Goal: Task Accomplishment & Management: Use online tool/utility

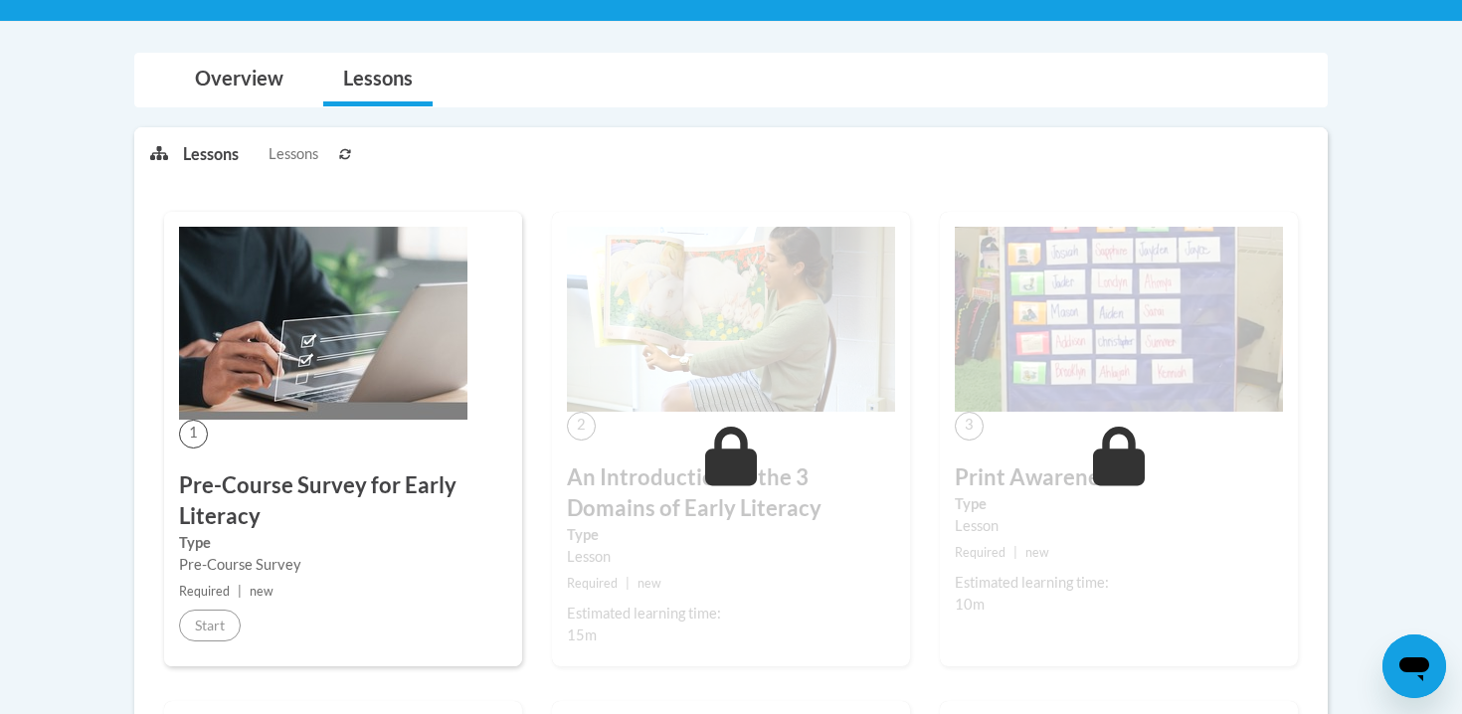
scroll to position [358, 0]
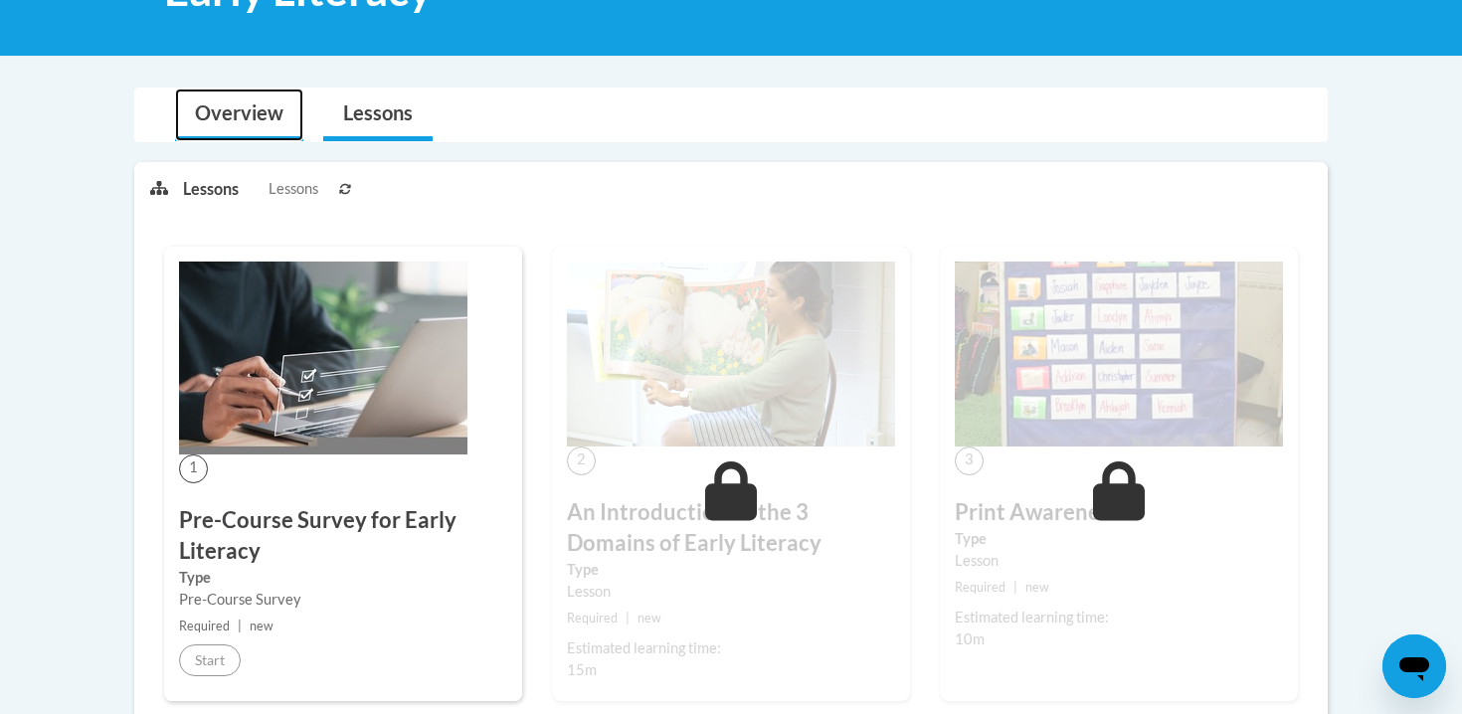
click at [235, 109] on link "Overview" at bounding box center [239, 115] width 128 height 53
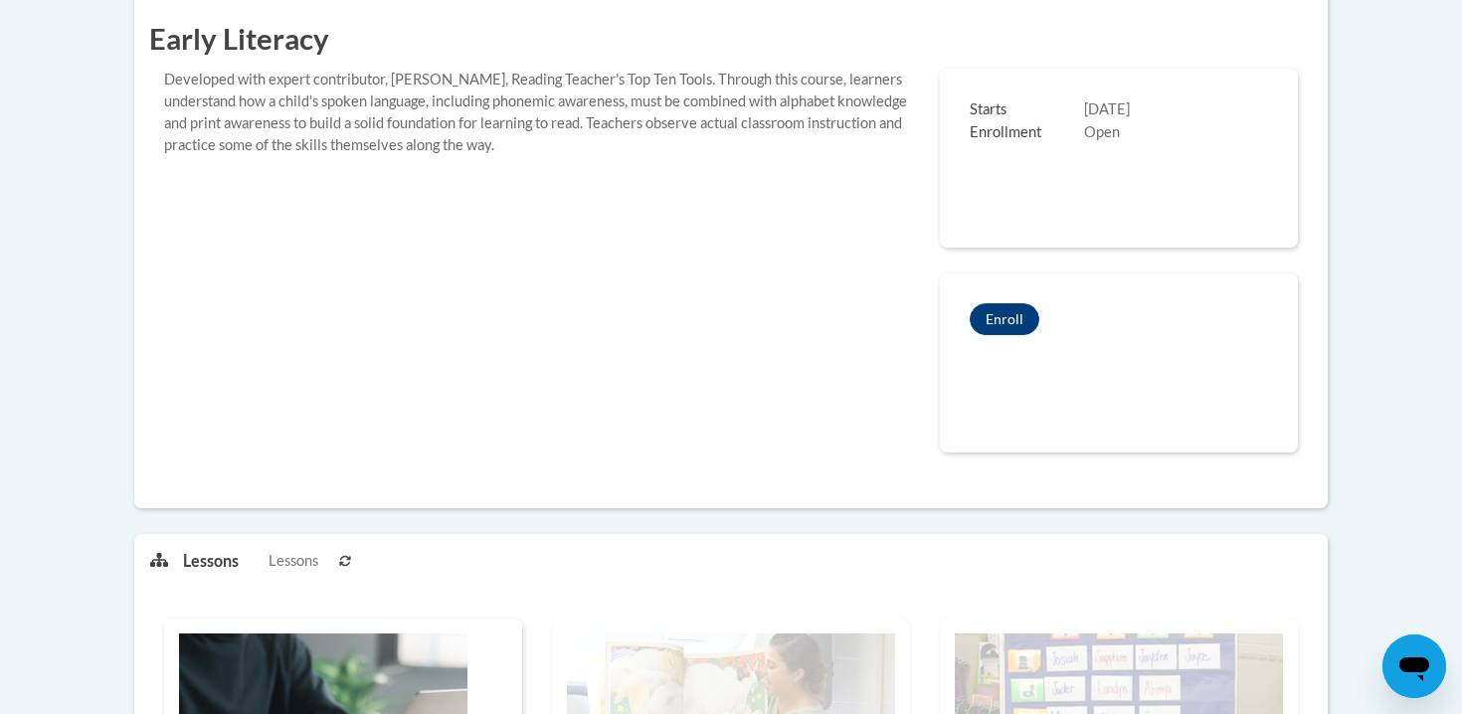
scroll to position [0, 0]
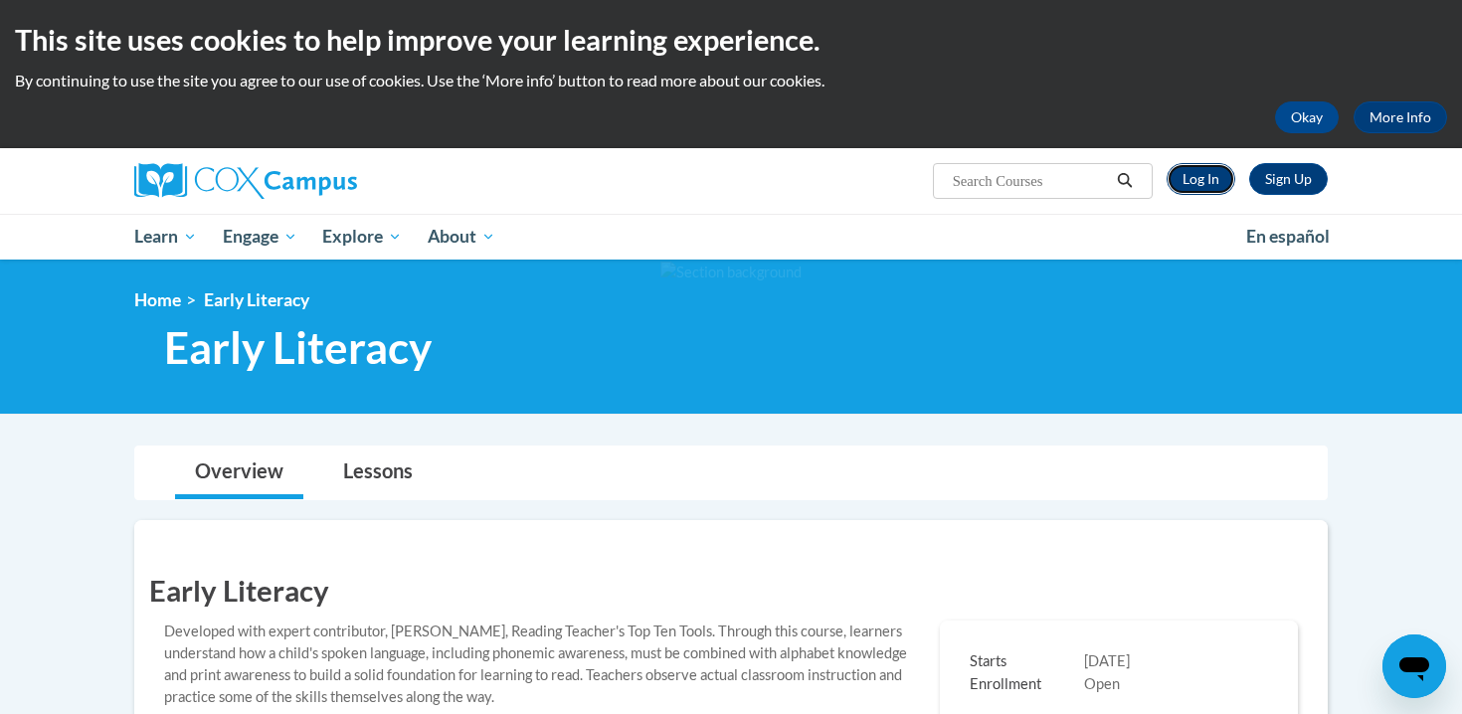
click at [1198, 188] on link "Log In" at bounding box center [1200, 179] width 69 height 32
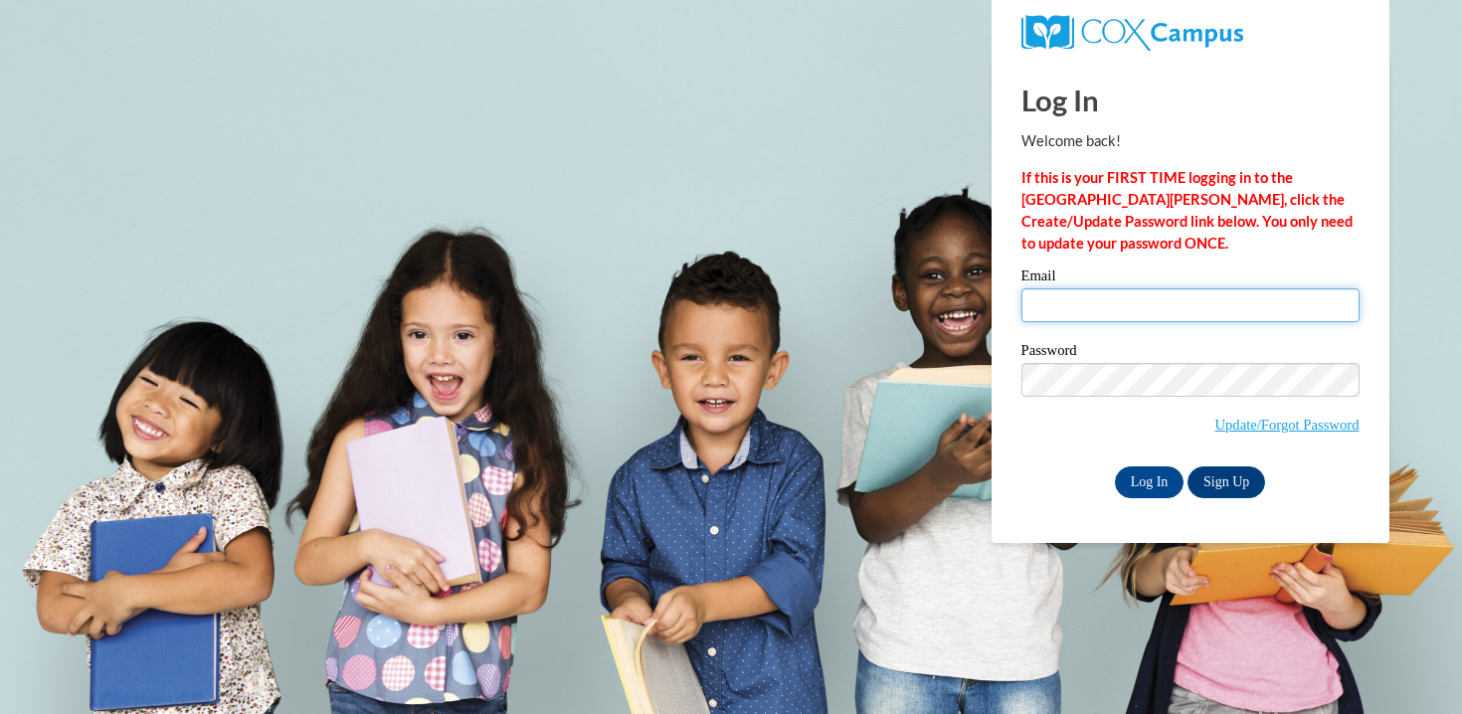
click at [1100, 318] on input "Email" at bounding box center [1190, 305] width 338 height 34
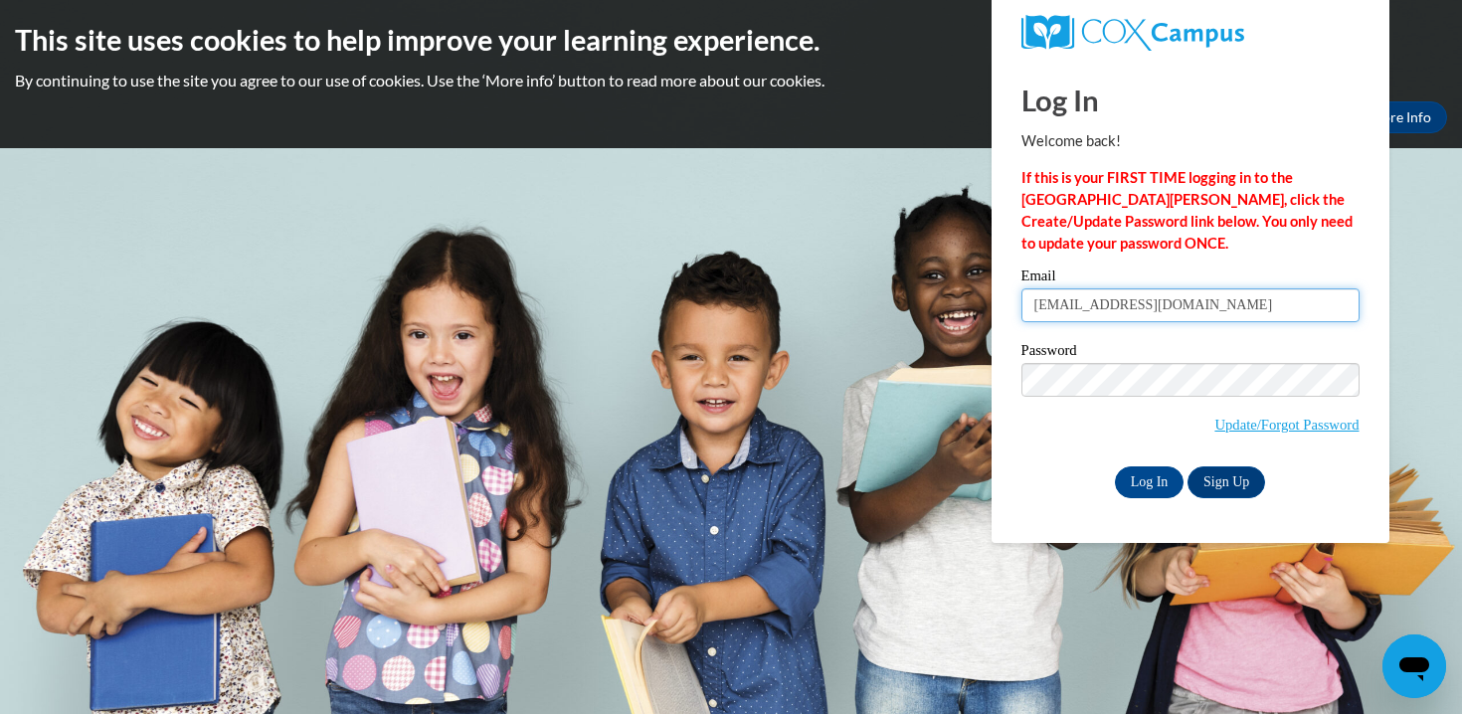
type input "huntermachen@icloud.com"
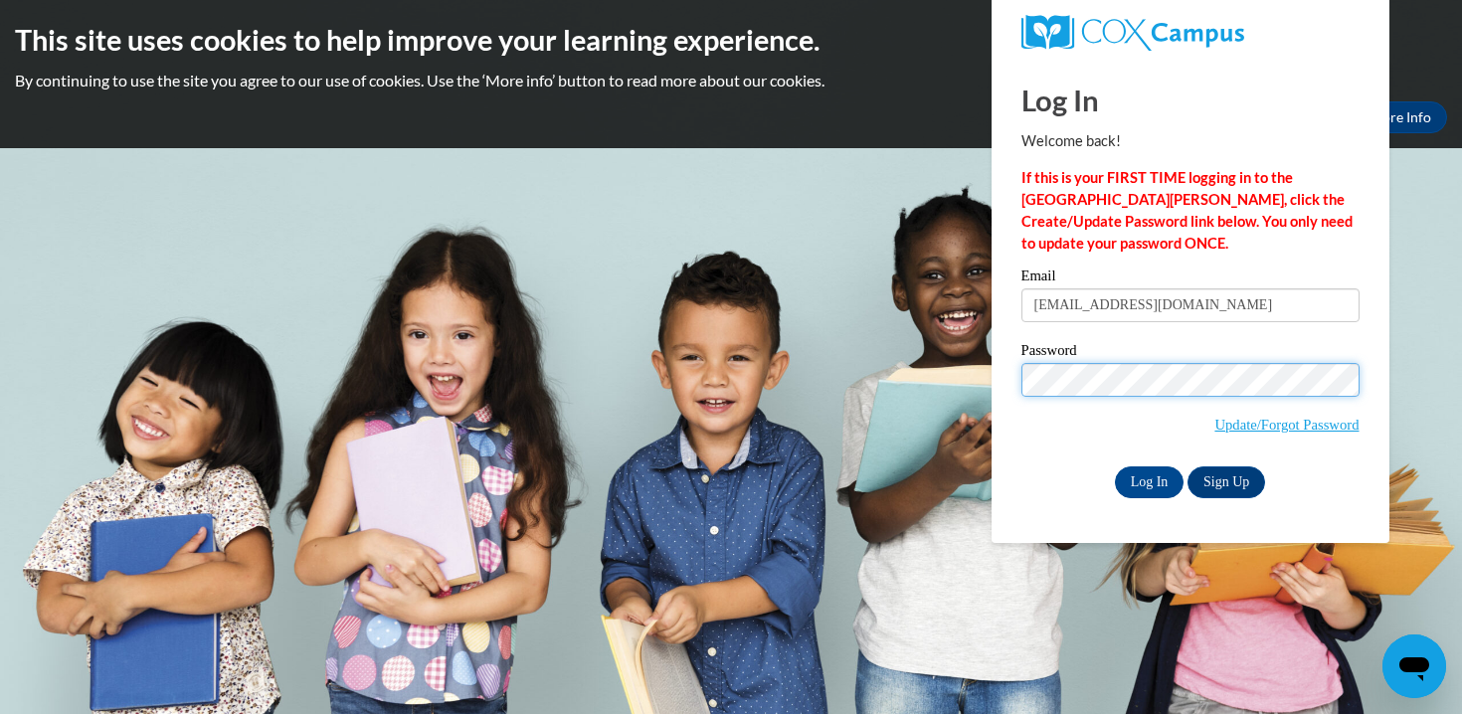
click at [1115, 466] on input "Log In" at bounding box center [1150, 482] width 70 height 32
click at [1168, 488] on input "Log In" at bounding box center [1150, 482] width 70 height 32
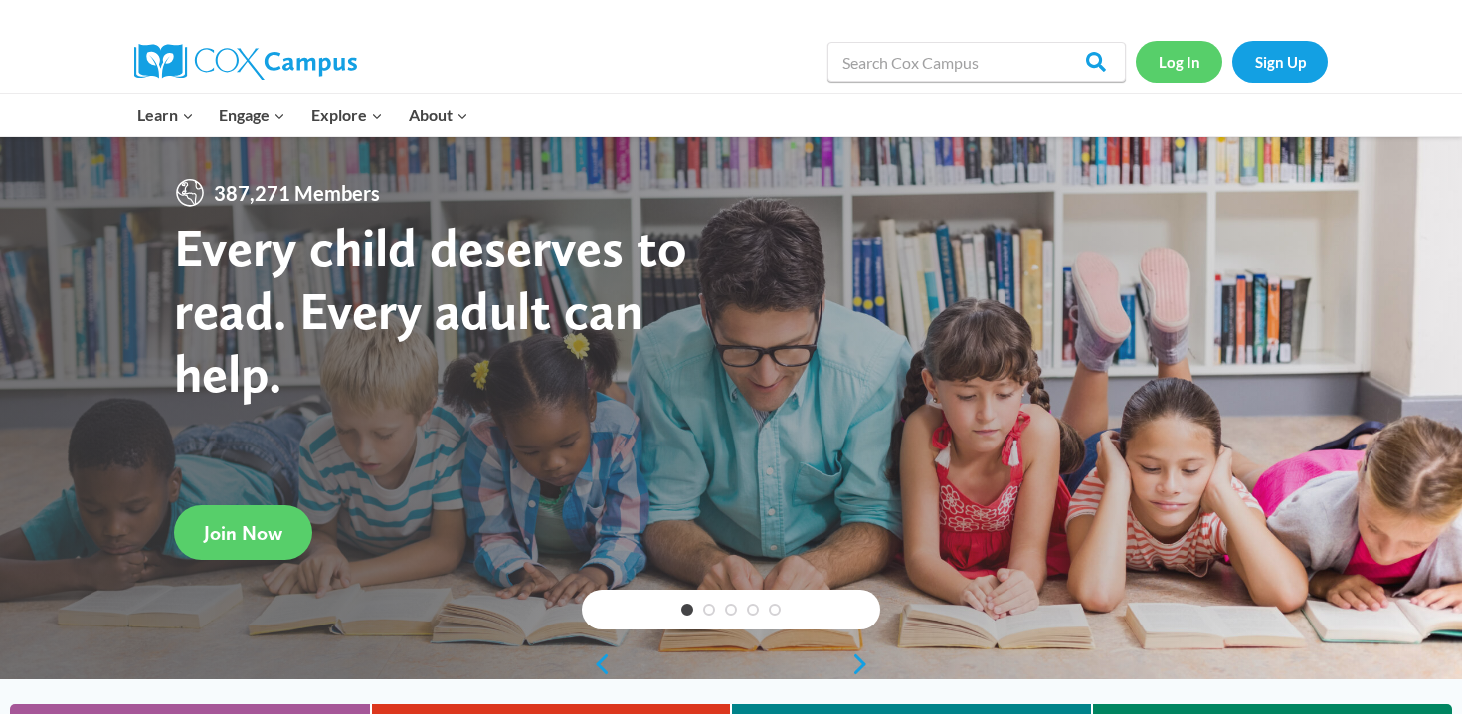
click at [1180, 60] on link "Log In" at bounding box center [1179, 61] width 87 height 41
click at [1175, 48] on link "Log In" at bounding box center [1179, 61] width 87 height 41
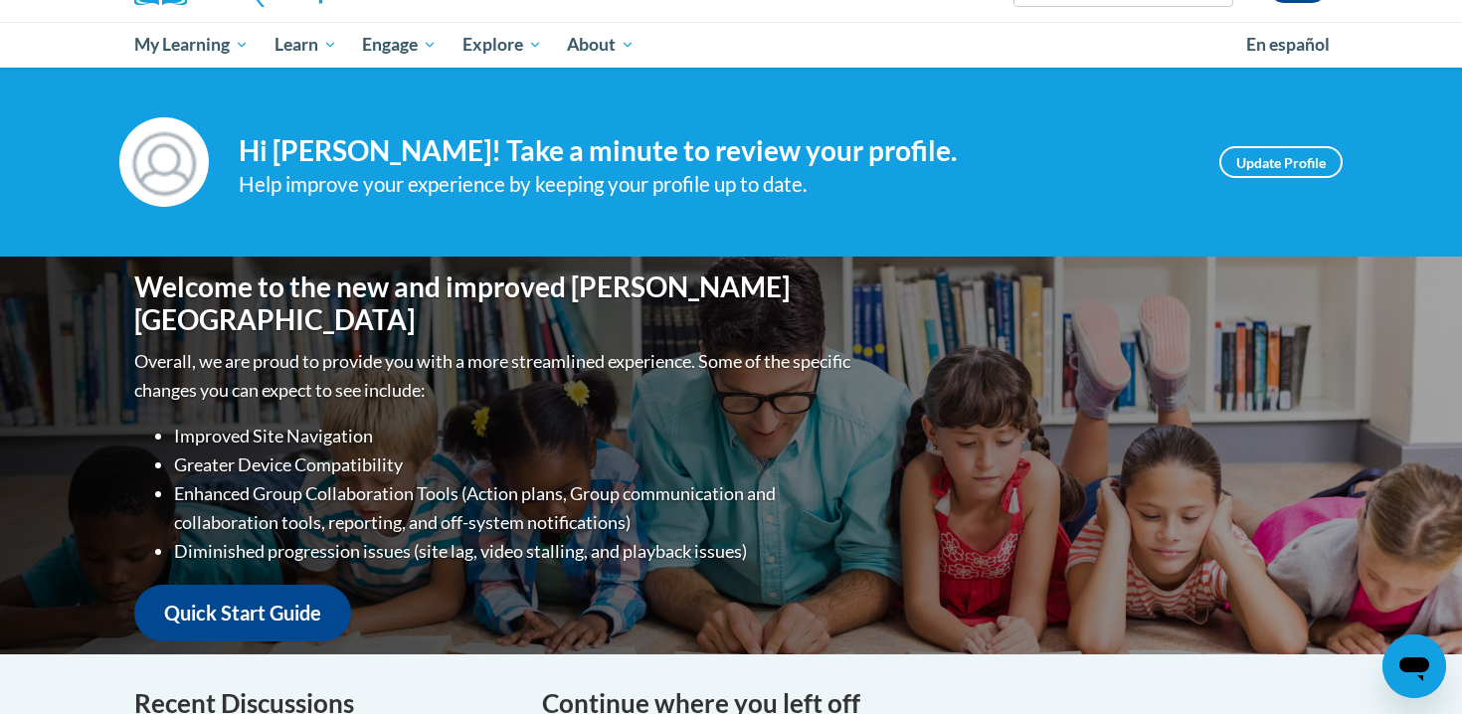
scroll to position [175, 0]
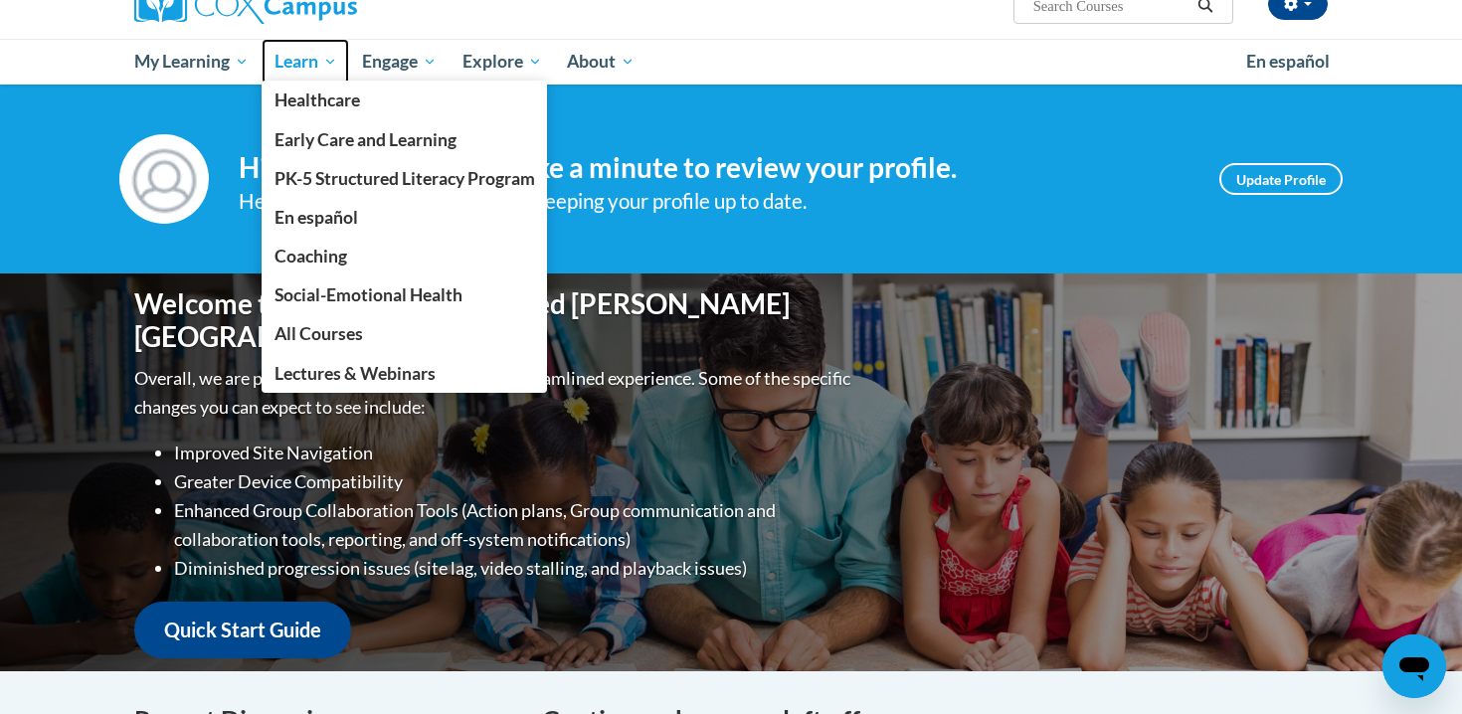
click at [287, 65] on span "Learn" at bounding box center [305, 62] width 63 height 24
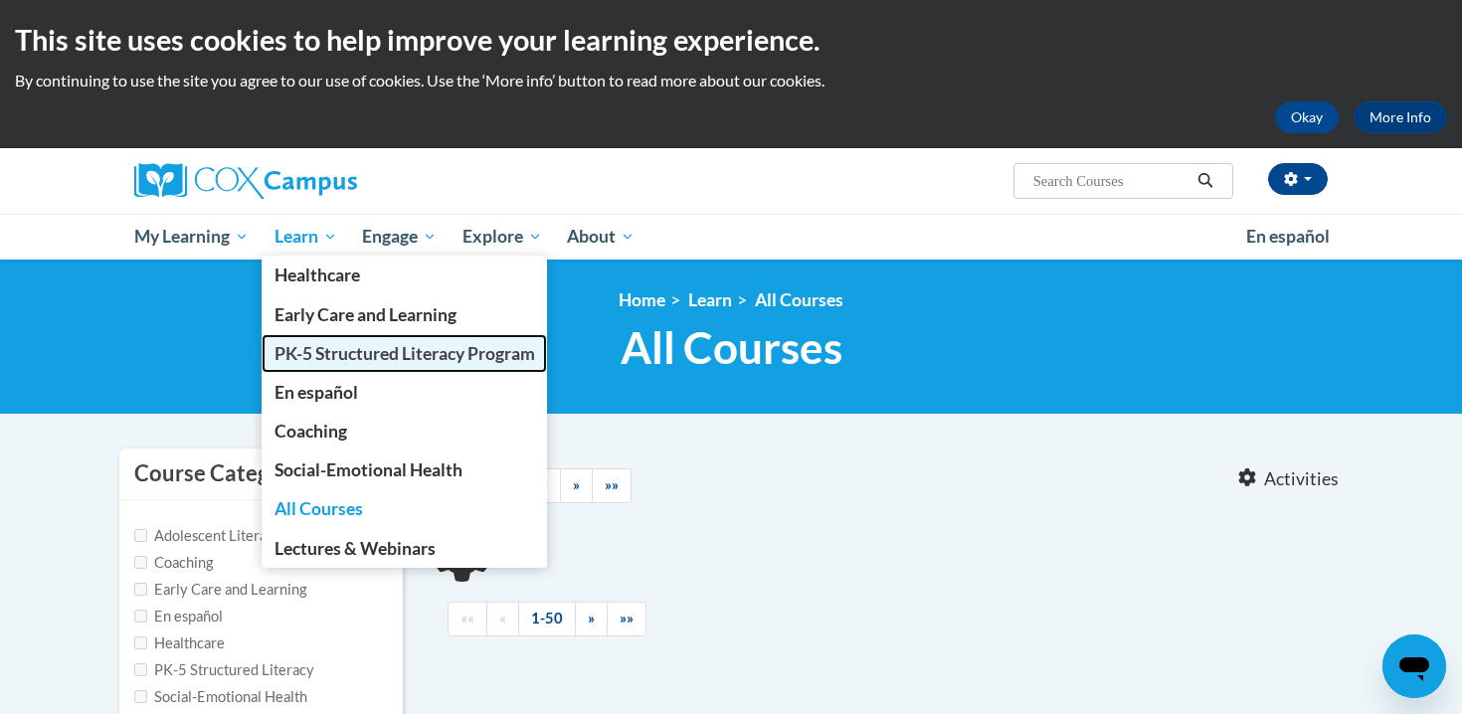
click at [363, 364] on link "PK-5 Structured Literacy Program" at bounding box center [405, 353] width 286 height 39
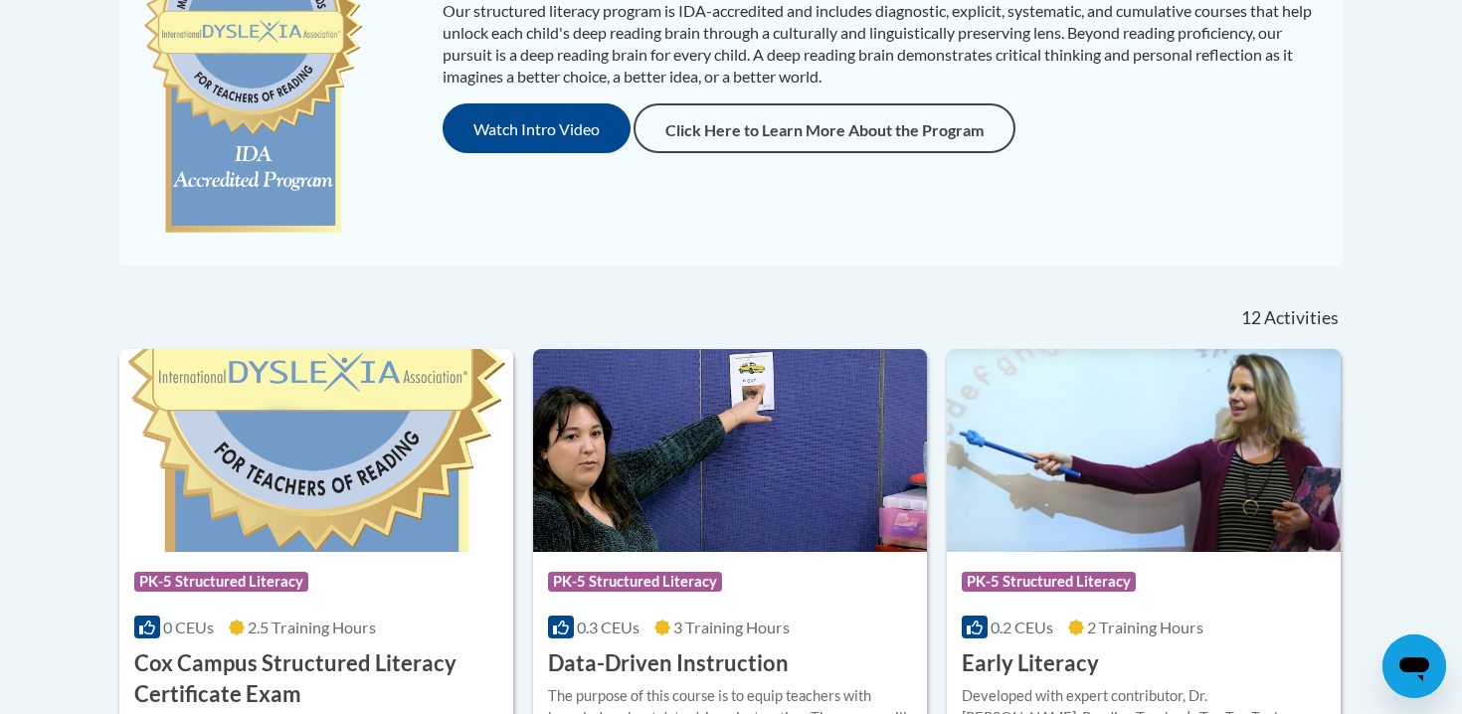
scroll to position [985, 0]
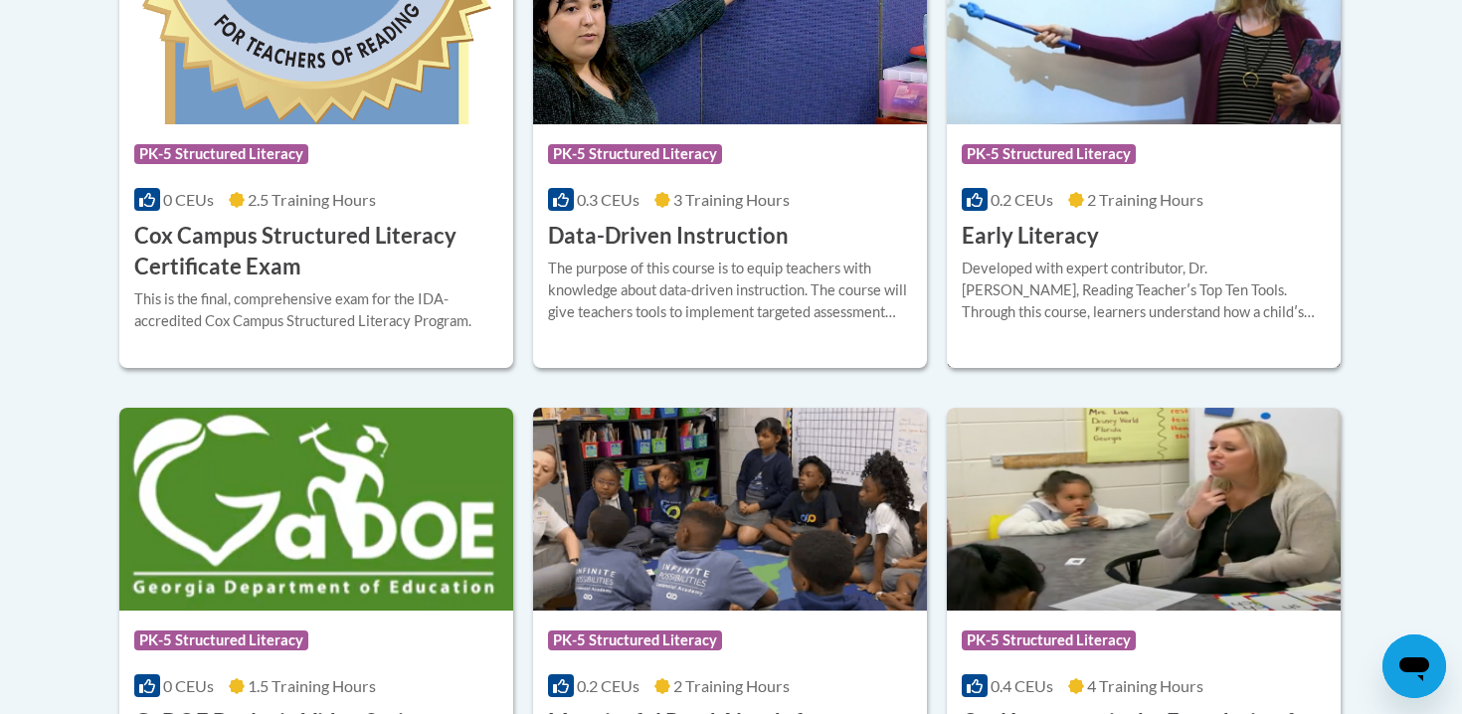
click at [1040, 196] on span "0.2 CEUs" at bounding box center [1021, 199] width 63 height 19
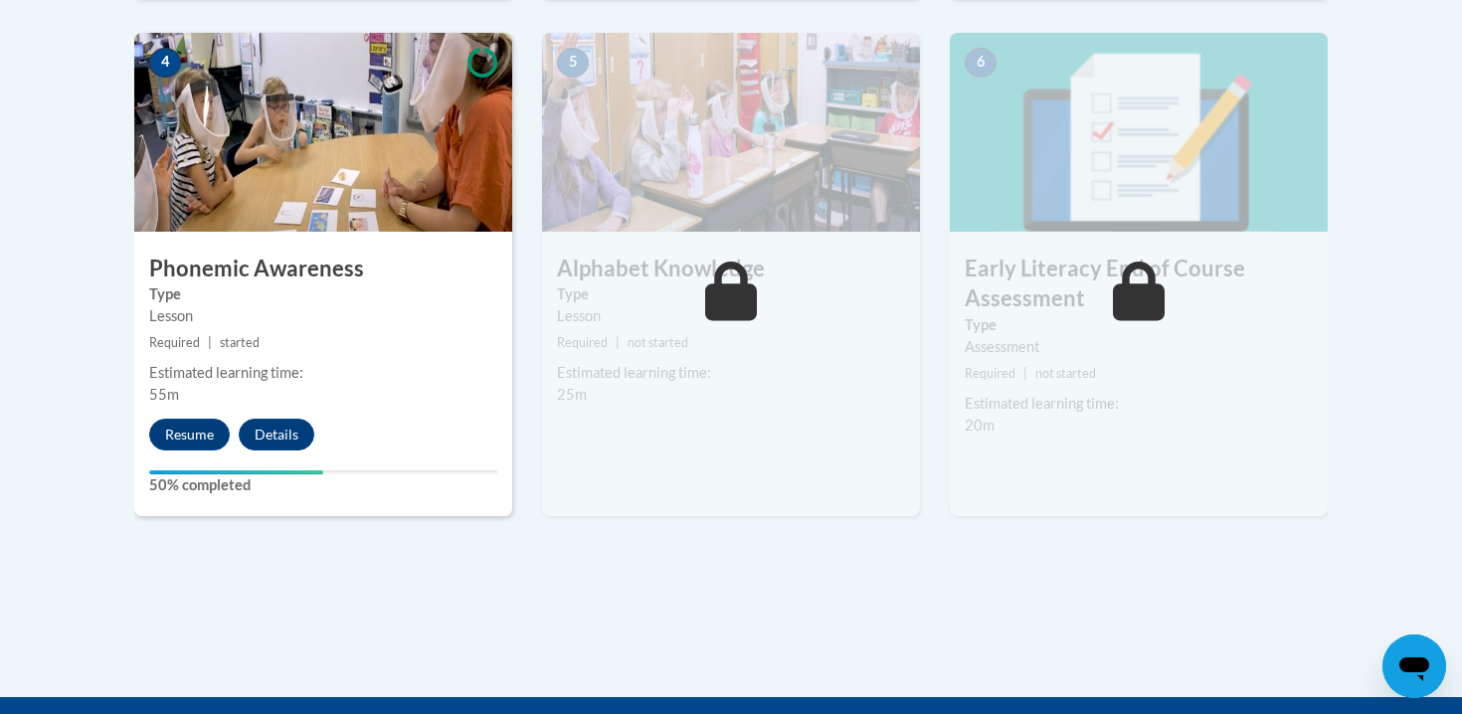
scroll to position [1220, 0]
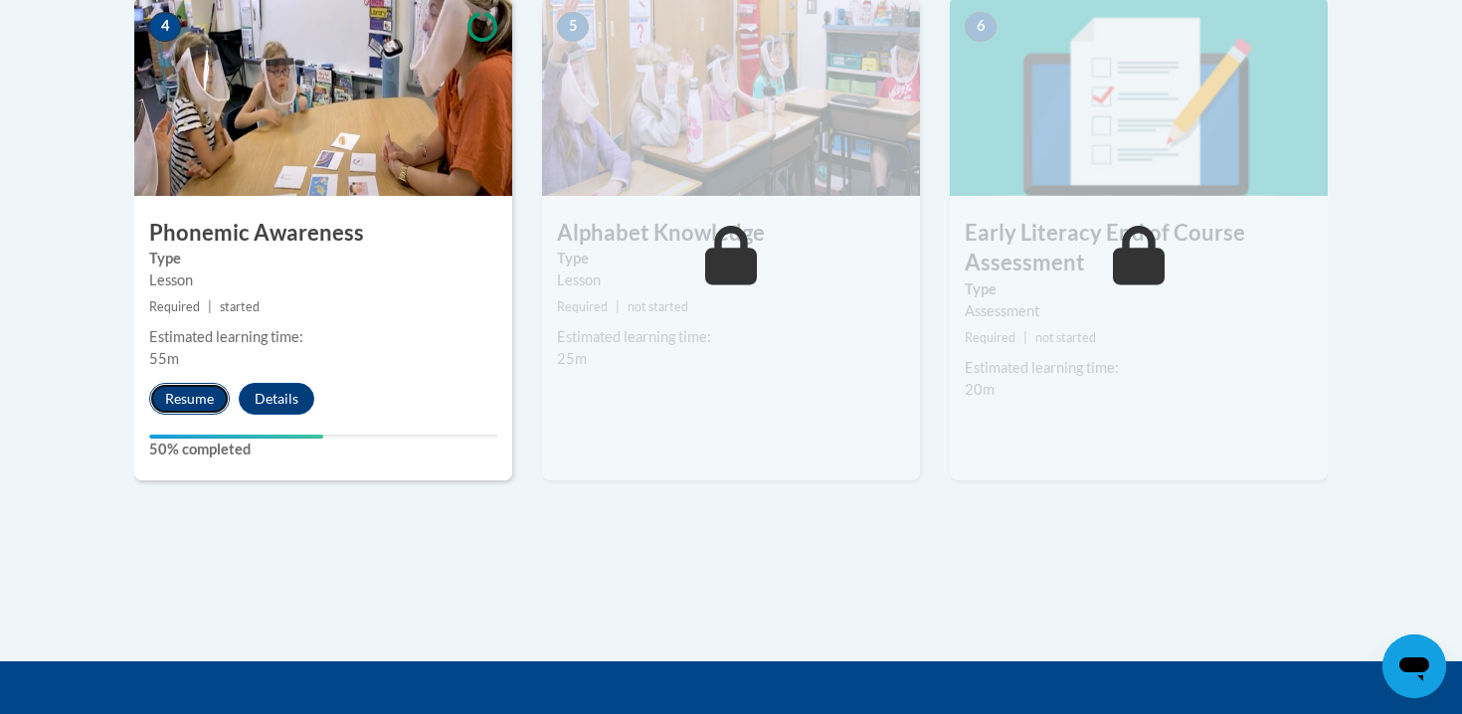
click at [181, 396] on button "Resume" at bounding box center [189, 399] width 81 height 32
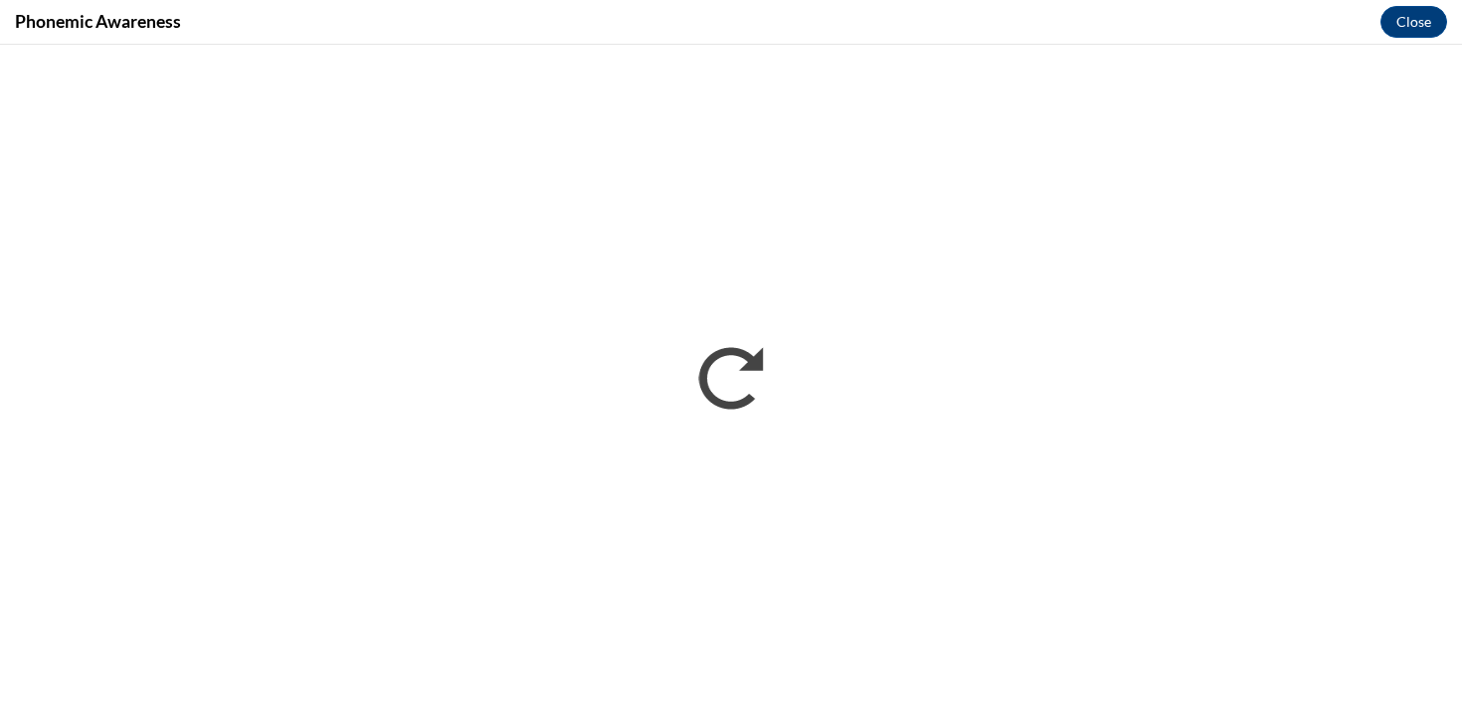
scroll to position [0, 0]
